Goal: Ask a question

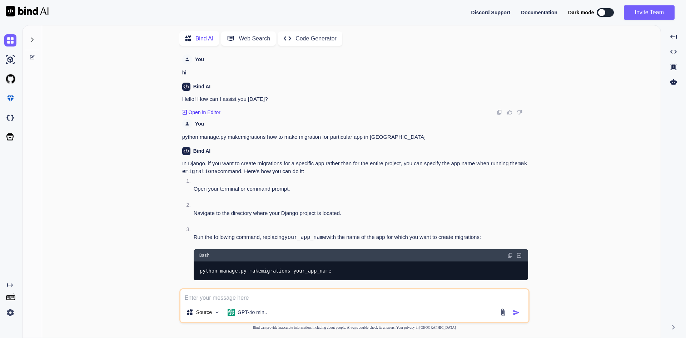
type textarea "x"
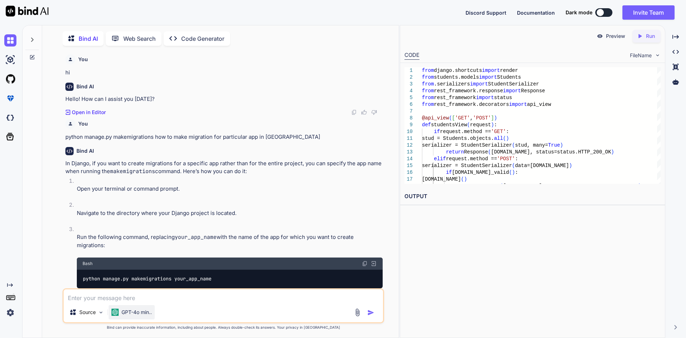
scroll to position [875, 0]
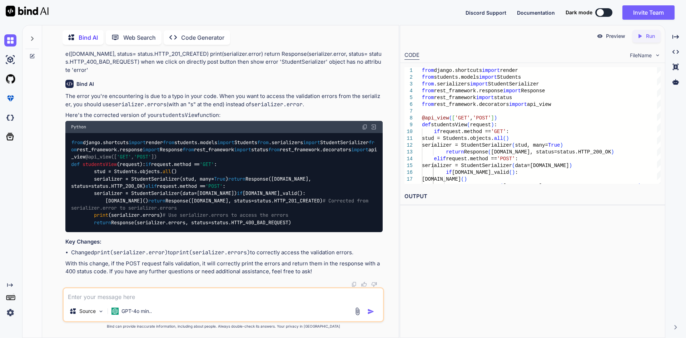
click at [120, 299] on textarea at bounding box center [223, 294] width 319 height 13
type textarea "now i want to onle name is rqured not all fields"
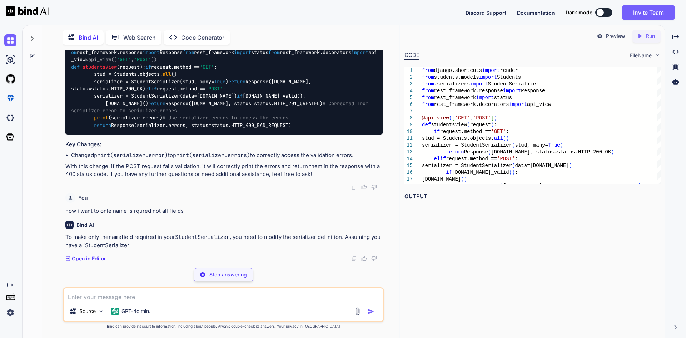
scroll to position [973, 0]
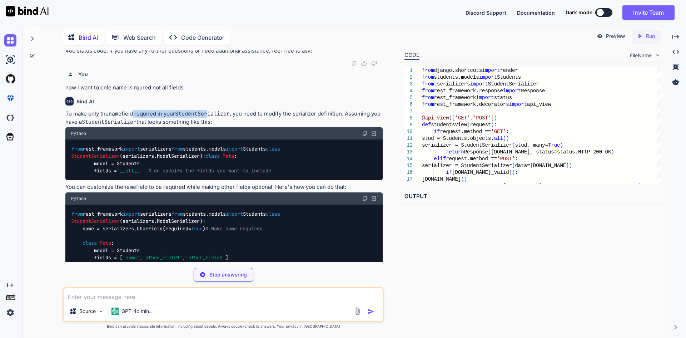
drag, startPoint x: 133, startPoint y: 238, endPoint x: 209, endPoint y: 238, distance: 76.5
click at [209, 126] on p "To make only the name field required in your StudentSerializer , you need to mo…" at bounding box center [223, 118] width 317 height 16
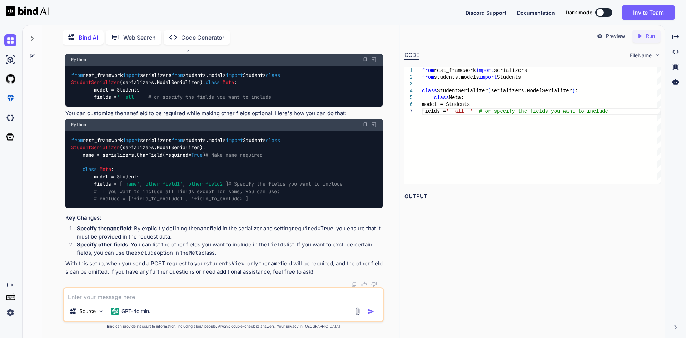
scroll to position [1170, 0]
click at [364, 59] on img at bounding box center [365, 60] width 6 height 6
click at [365, 128] on img at bounding box center [365, 125] width 6 height 6
click at [155, 298] on textarea at bounding box center [223, 294] width 319 height 13
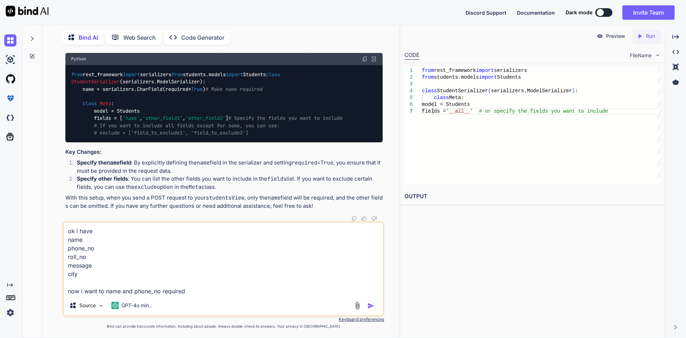
type textarea "ok i have name phone_no roll_no message city now i want to name and phone_no re…"
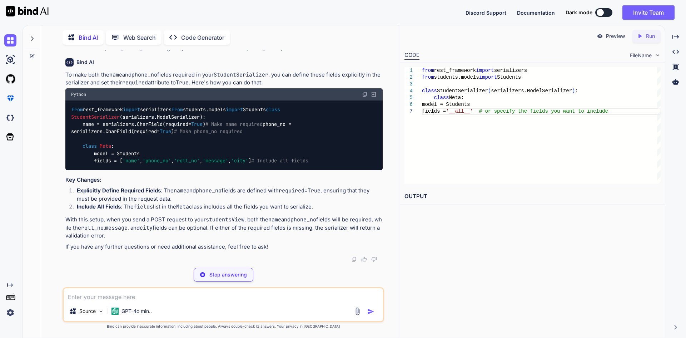
scroll to position [1456, 0]
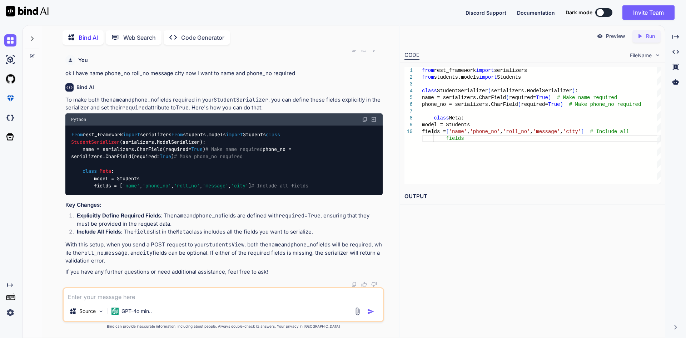
click at [367, 116] on img at bounding box center [365, 119] width 6 height 6
click at [120, 293] on textarea at bounding box center [223, 294] width 319 height 13
